Goal: Navigation & Orientation: Understand site structure

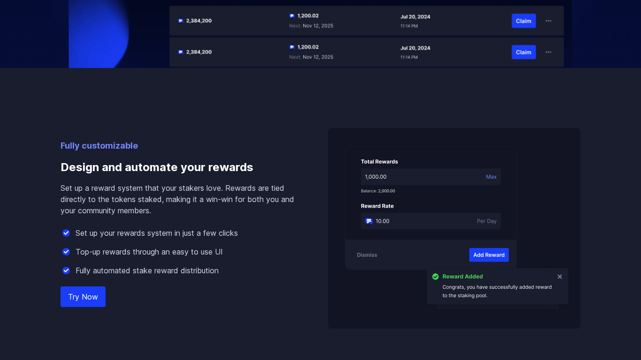
scroll to position [1022, 0]
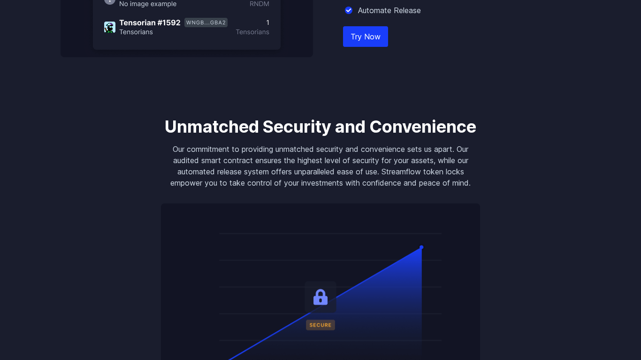
scroll to position [1362, 0]
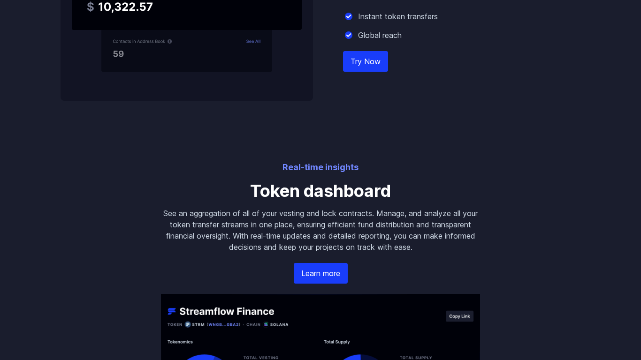
scroll to position [1362, 0]
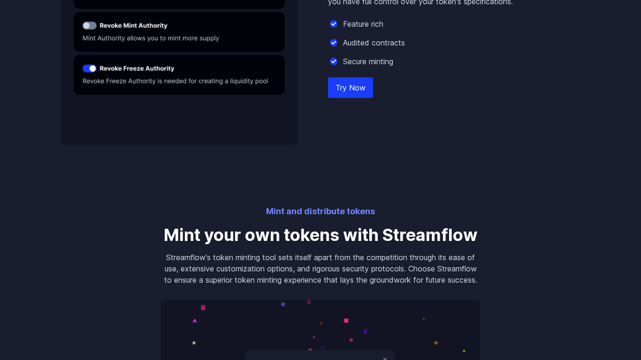
scroll to position [1362, 0]
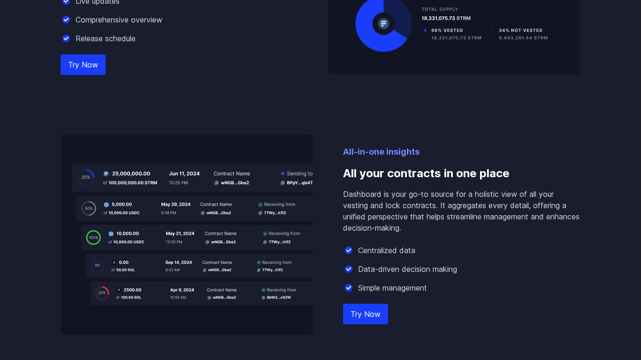
scroll to position [1362, 0]
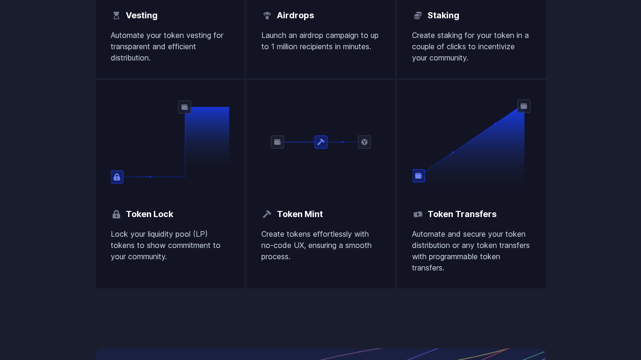
scroll to position [1362, 0]
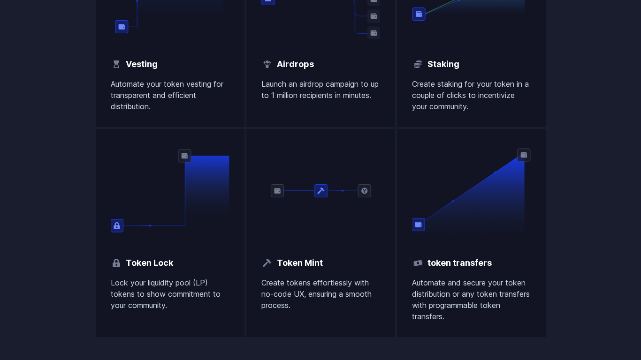
scroll to position [1362, 0]
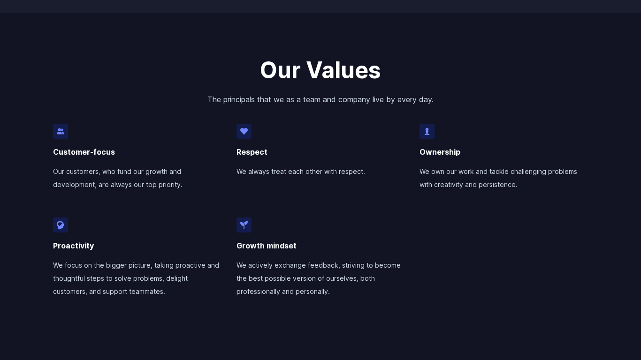
scroll to position [1022, 0]
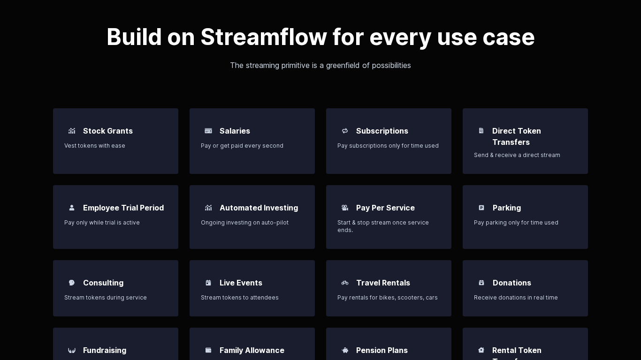
scroll to position [1022, 0]
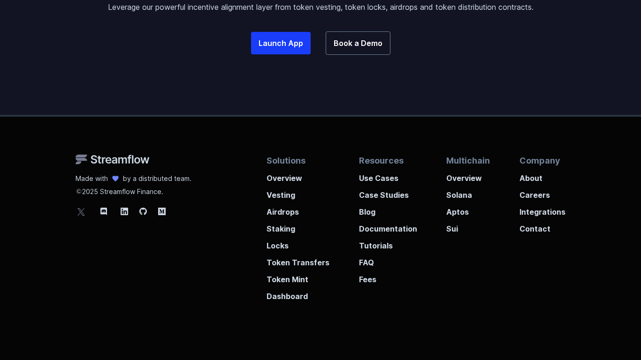
scroll to position [706, 0]
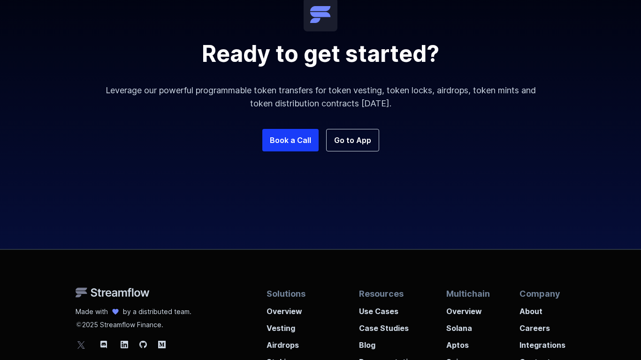
scroll to position [1181, 0]
